Goal: Task Accomplishment & Management: Manage account settings

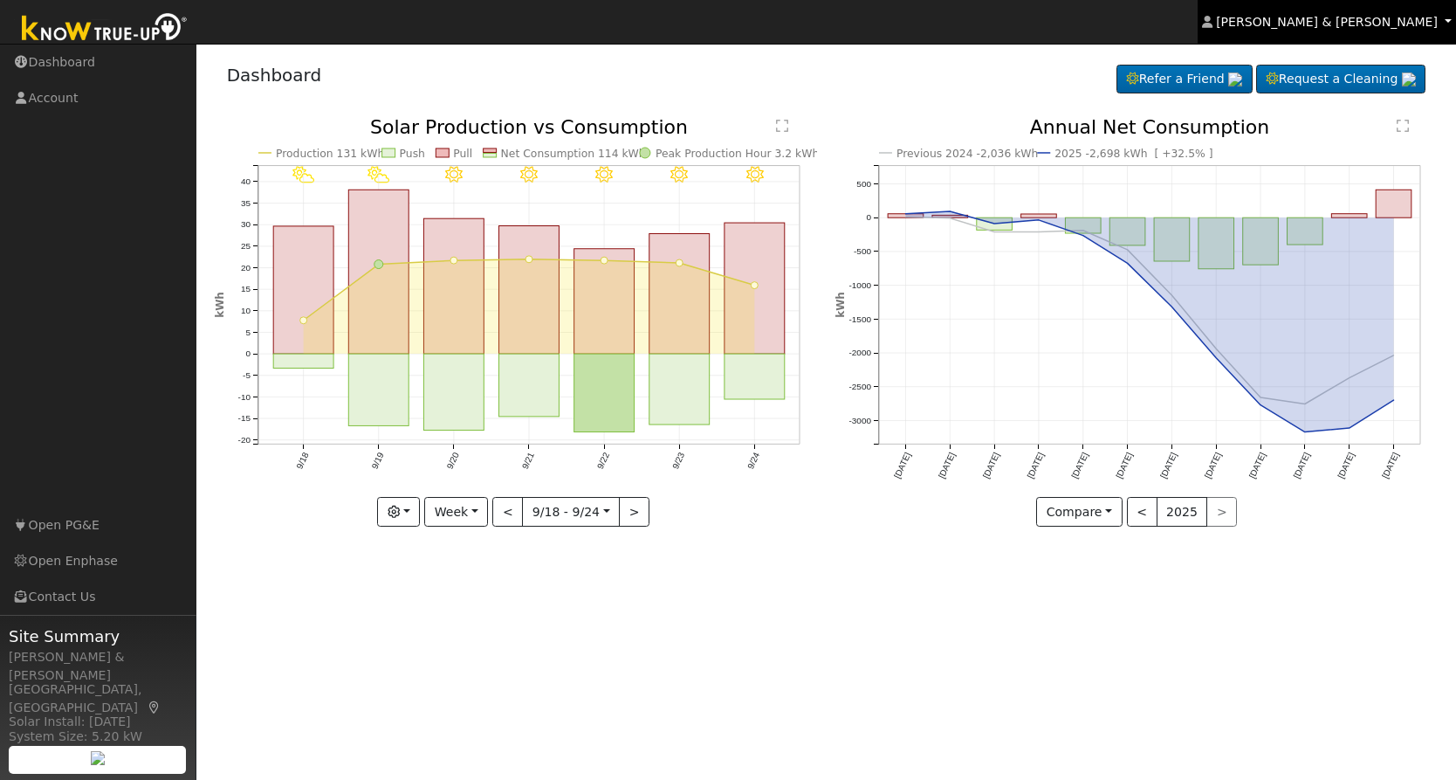
click at [1322, 31] on link "Kristin & Dustin Scharnick" at bounding box center [1327, 22] width 258 height 44
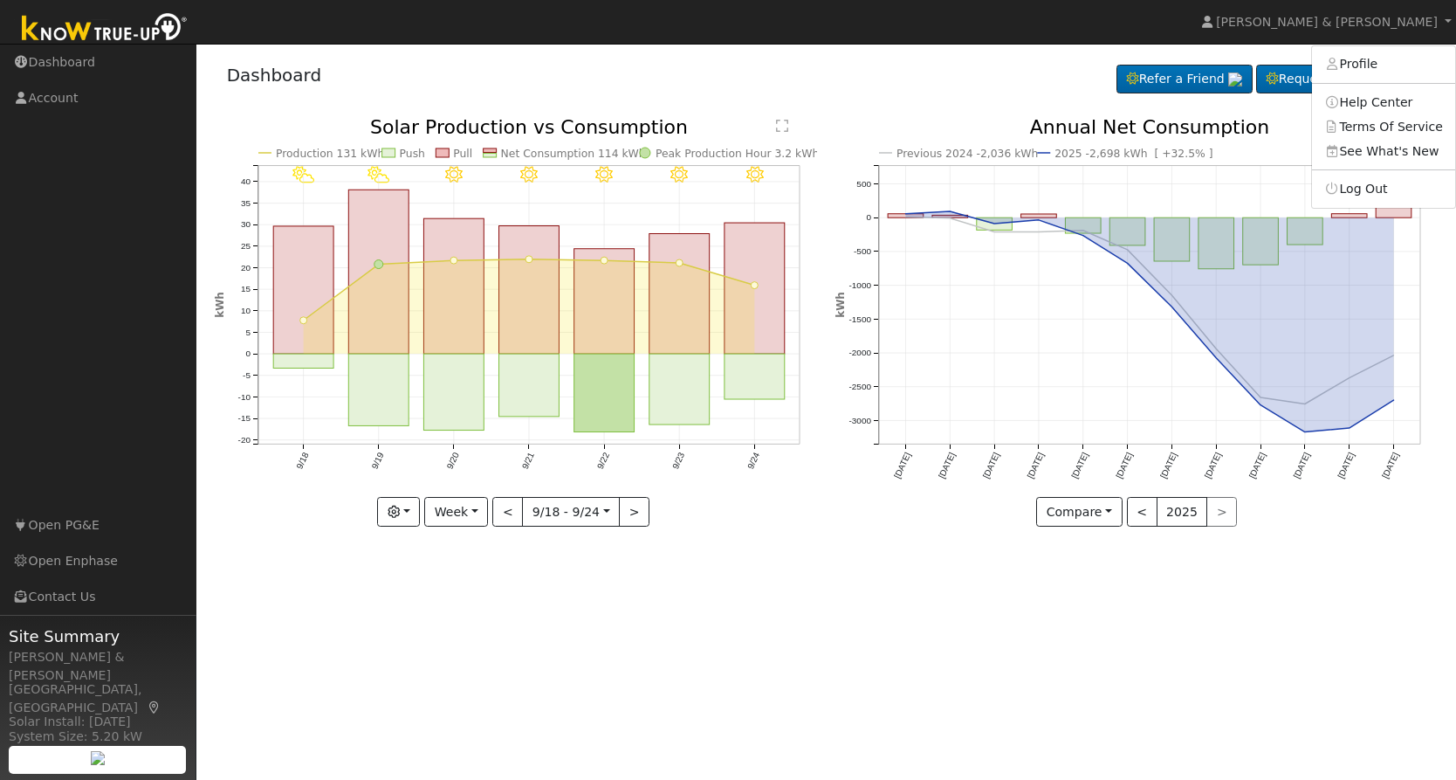
click at [1358, 179] on link "Log Out" at bounding box center [1383, 188] width 143 height 24
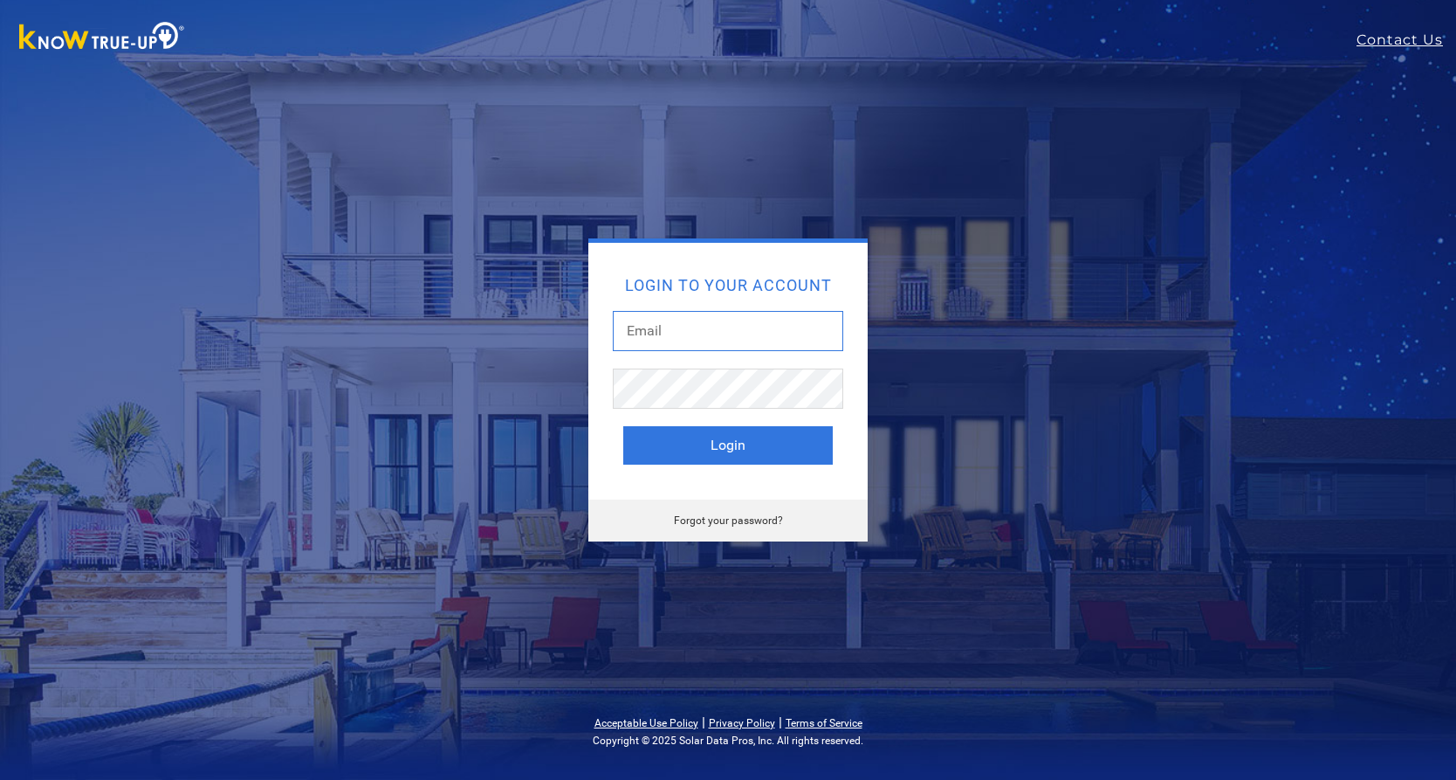
type input "dustandkris@comcast.net"
click at [696, 441] on button "Login" at bounding box center [728, 445] width 210 height 38
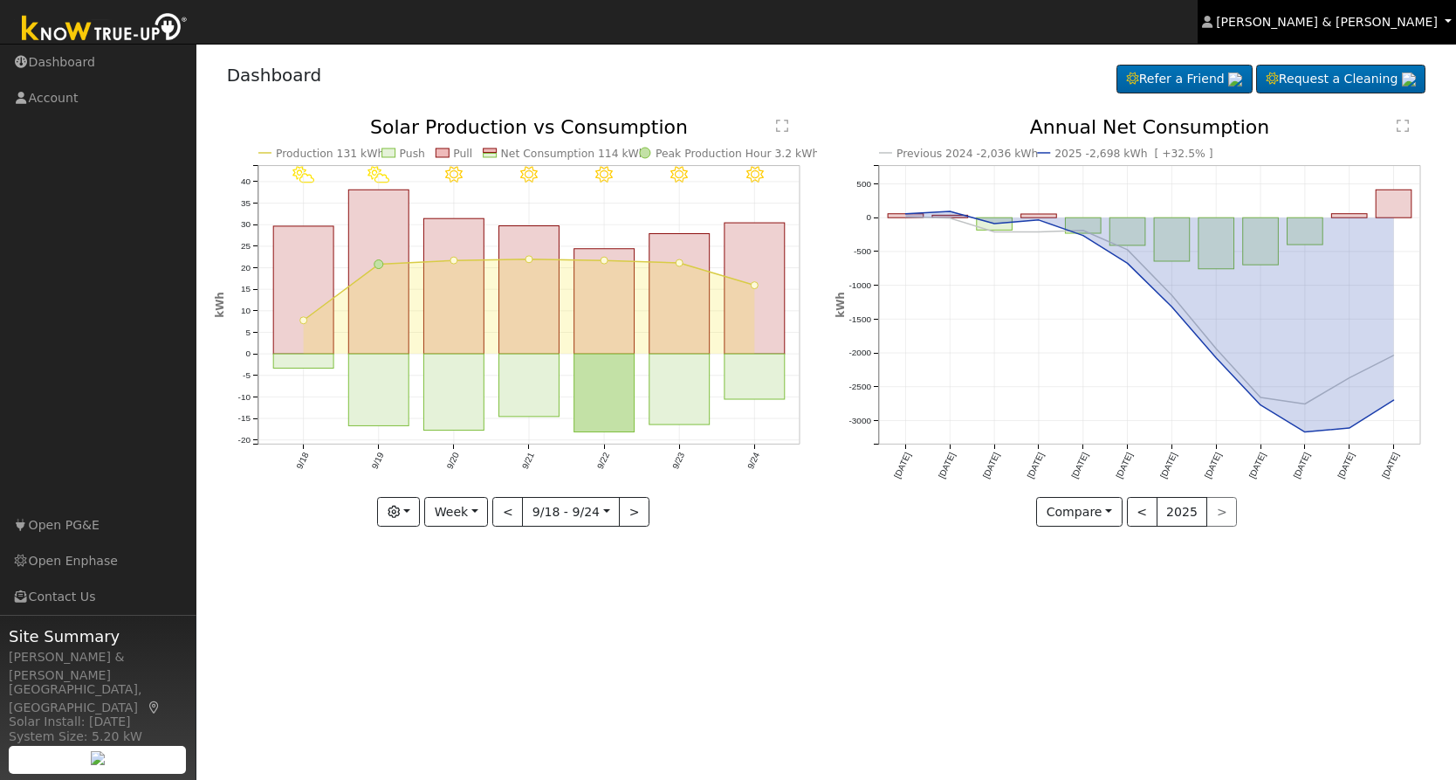
click at [1326, 25] on span "Kristin & Dustin Scharnick" at bounding box center [1327, 22] width 222 height 14
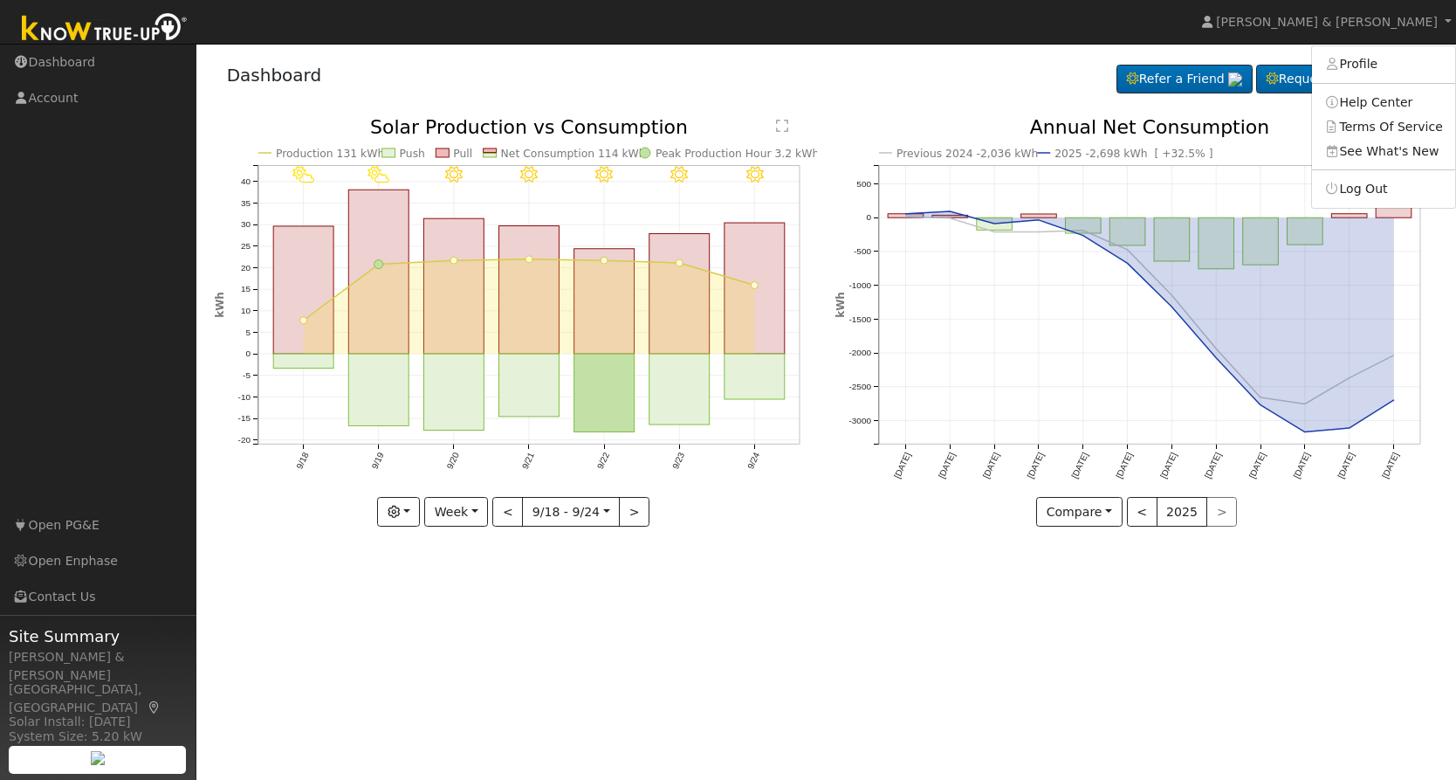
click at [1361, 186] on link "Log Out" at bounding box center [1383, 188] width 143 height 24
